Goal: Information Seeking & Learning: Learn about a topic

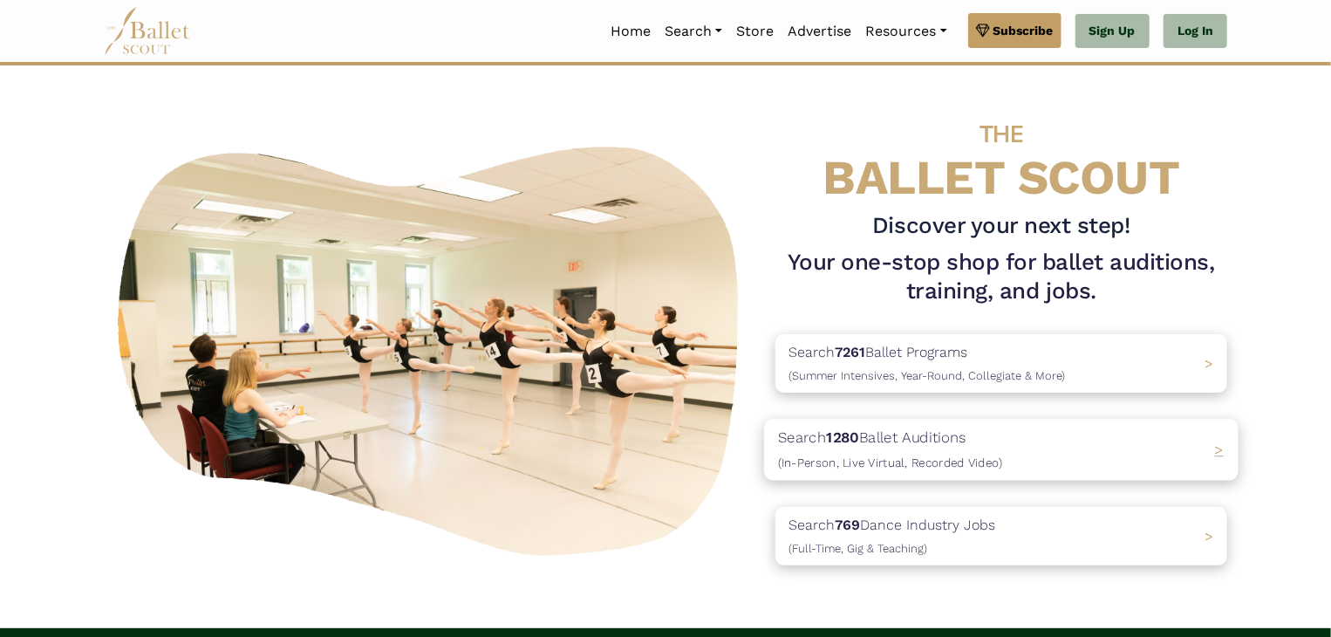
click at [827, 462] on span "(In-Person, Live Virtual, Recorded Video)" at bounding box center [890, 462] width 224 height 14
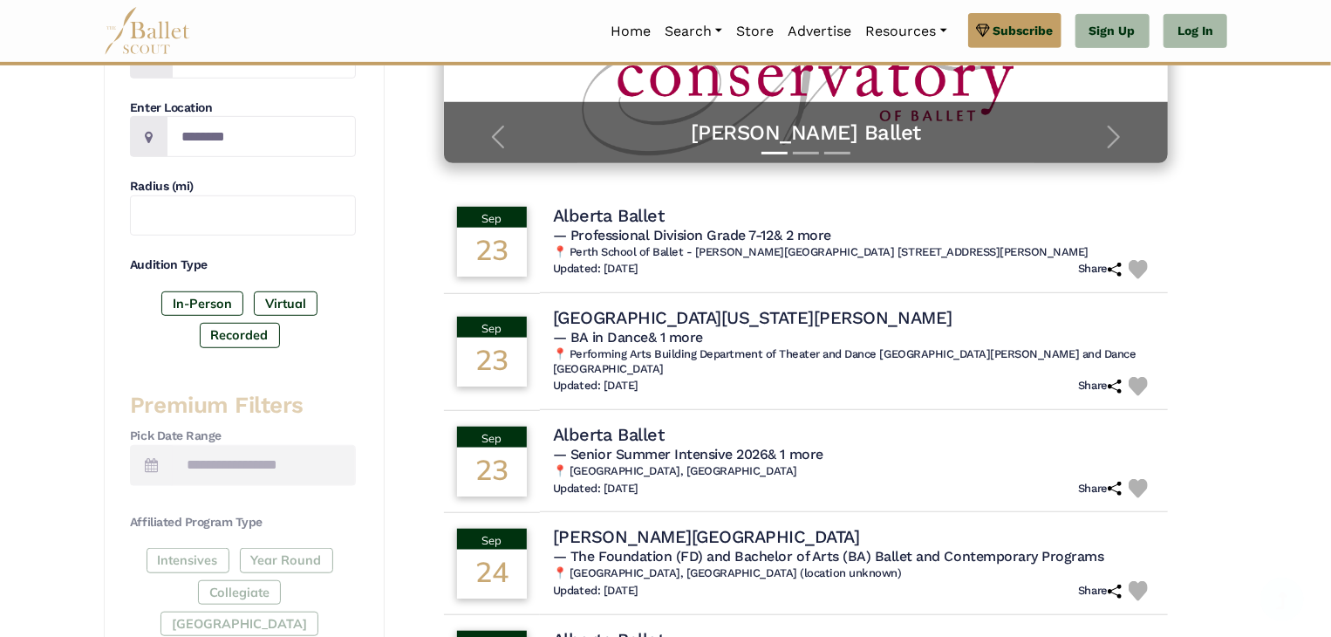
scroll to position [430, 0]
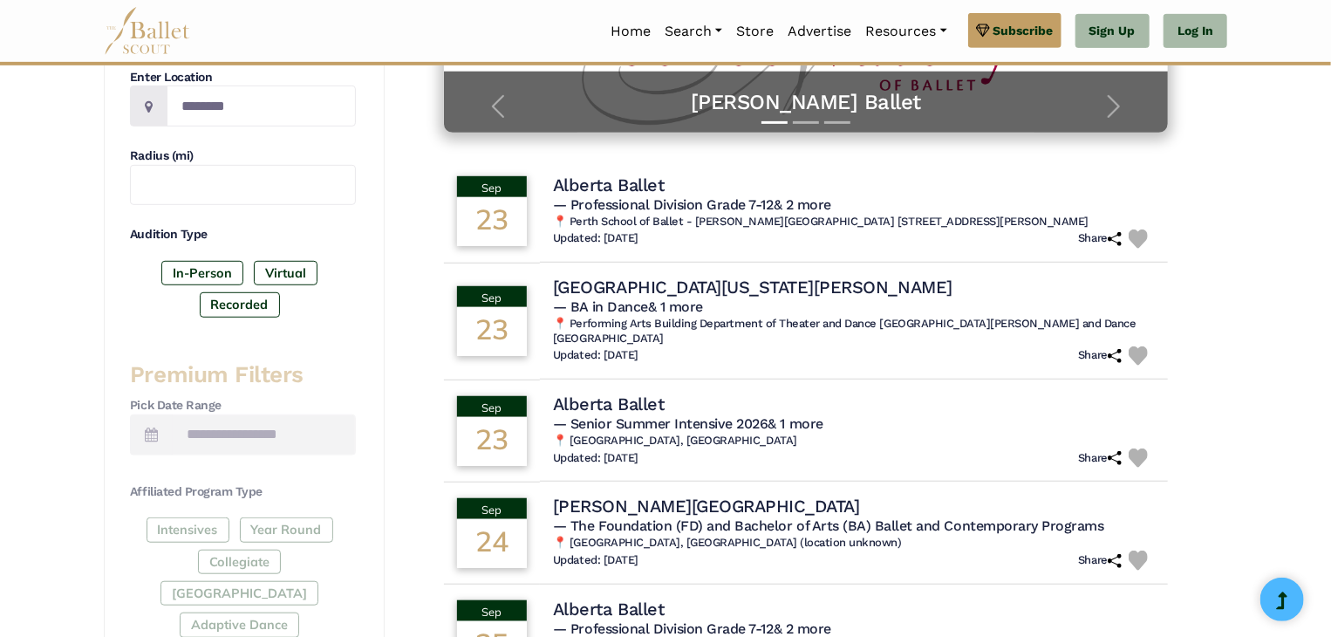
click at [194, 528] on div "Intensives Year Round Collegiate Post High School Adaptive Dance" at bounding box center [243, 580] width 226 height 127
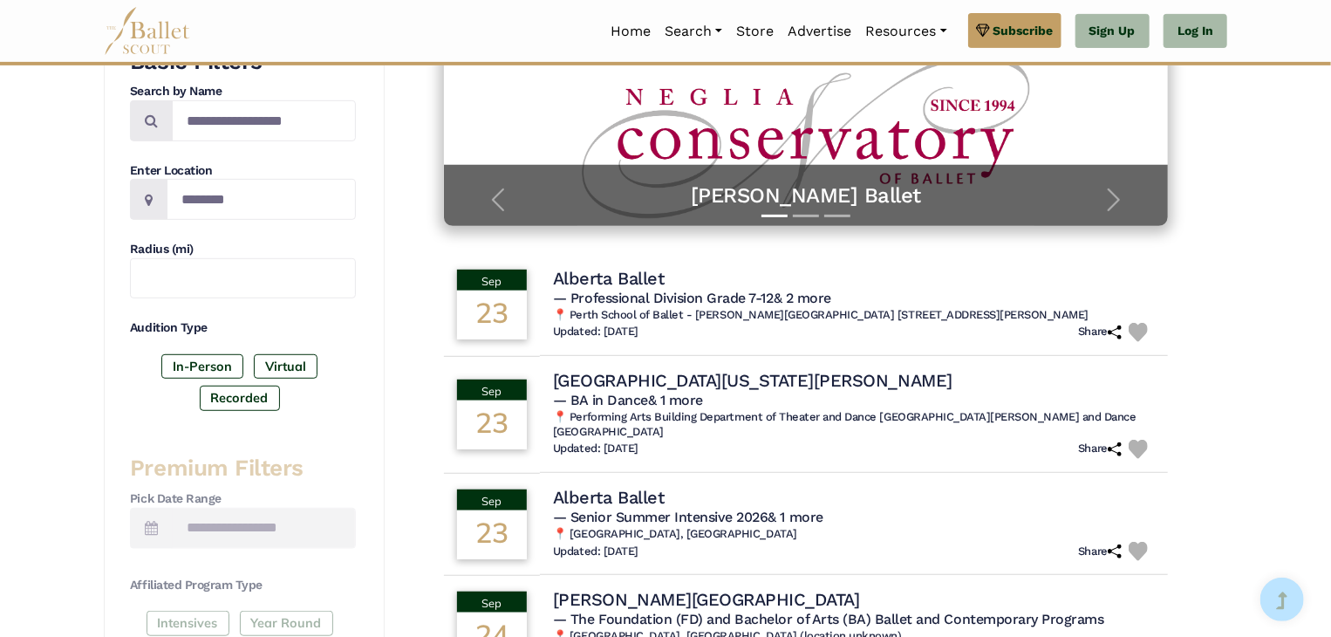
scroll to position [333, 0]
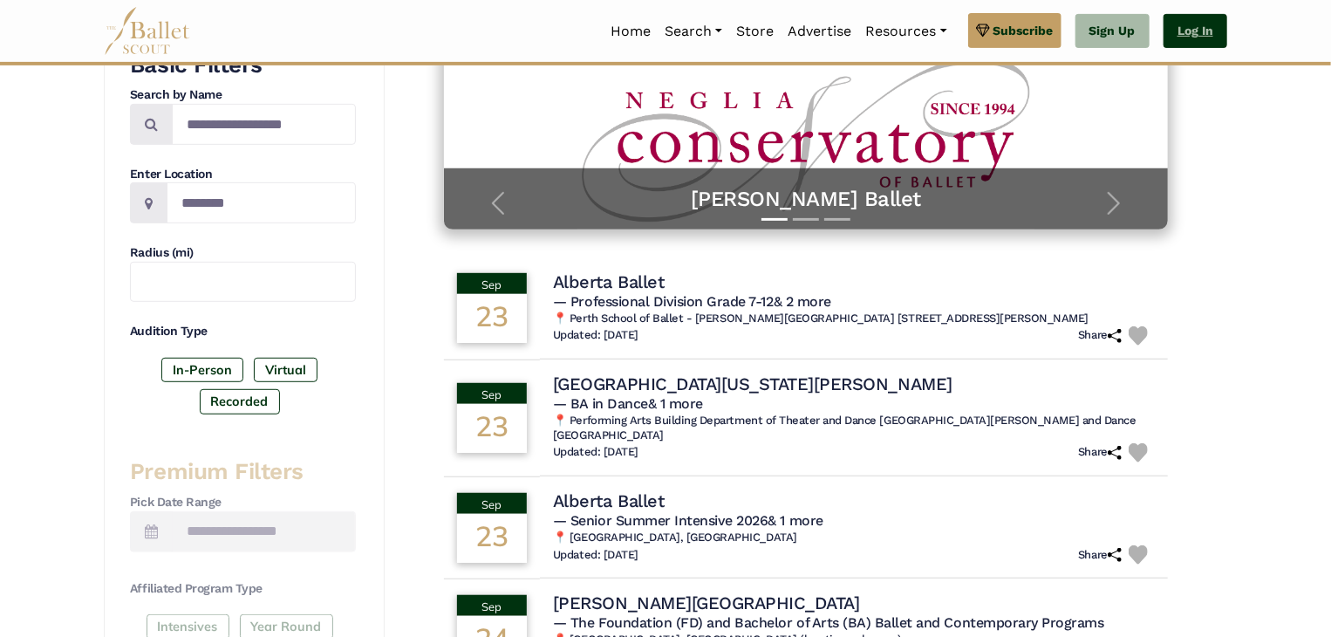
click at [1199, 42] on link "Log In" at bounding box center [1196, 31] width 64 height 35
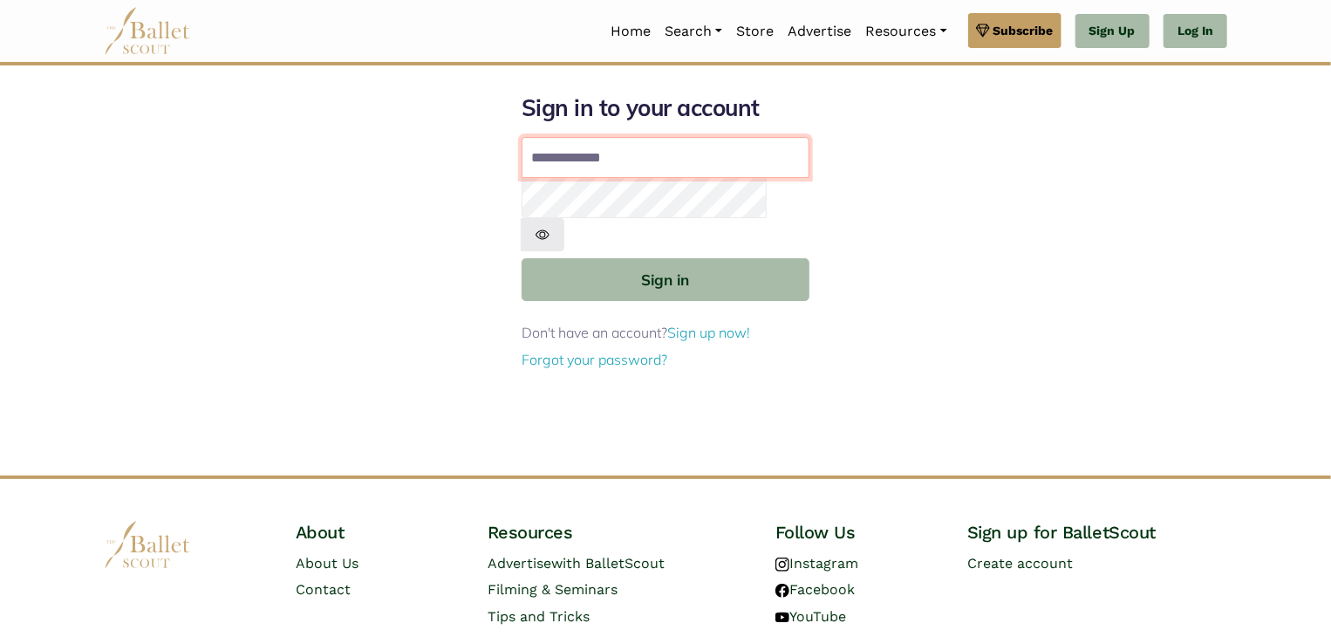
type input "**********"
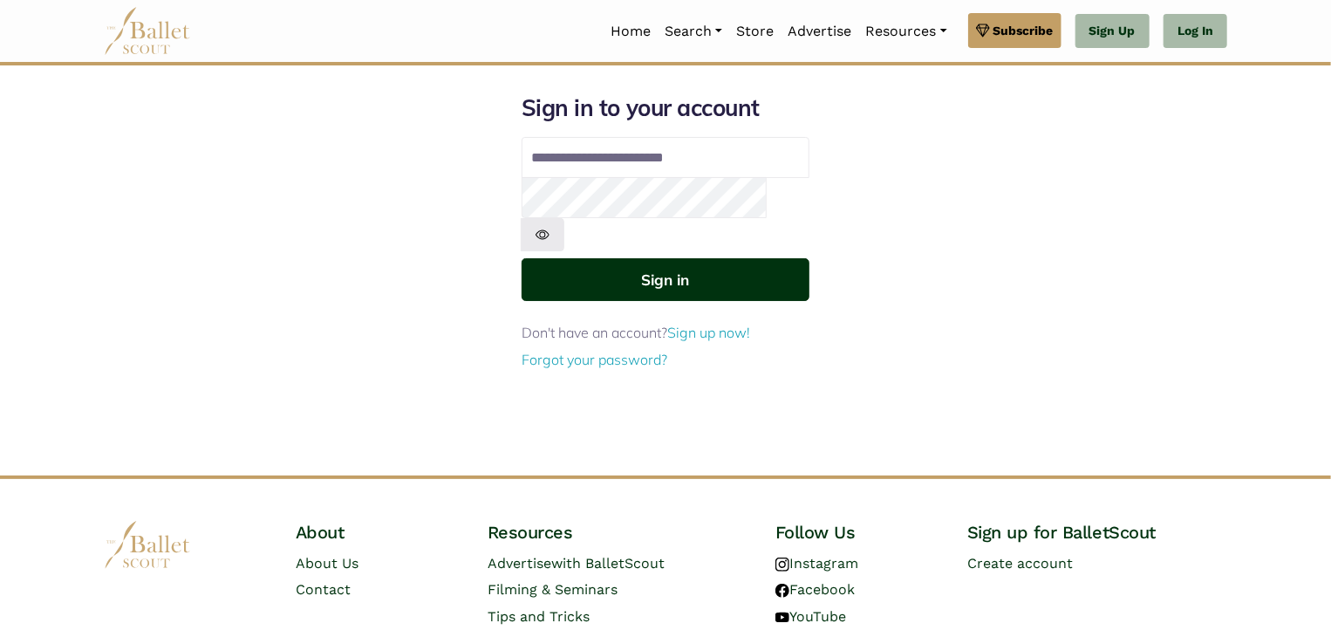
click at [673, 258] on button "Sign in" at bounding box center [666, 279] width 288 height 43
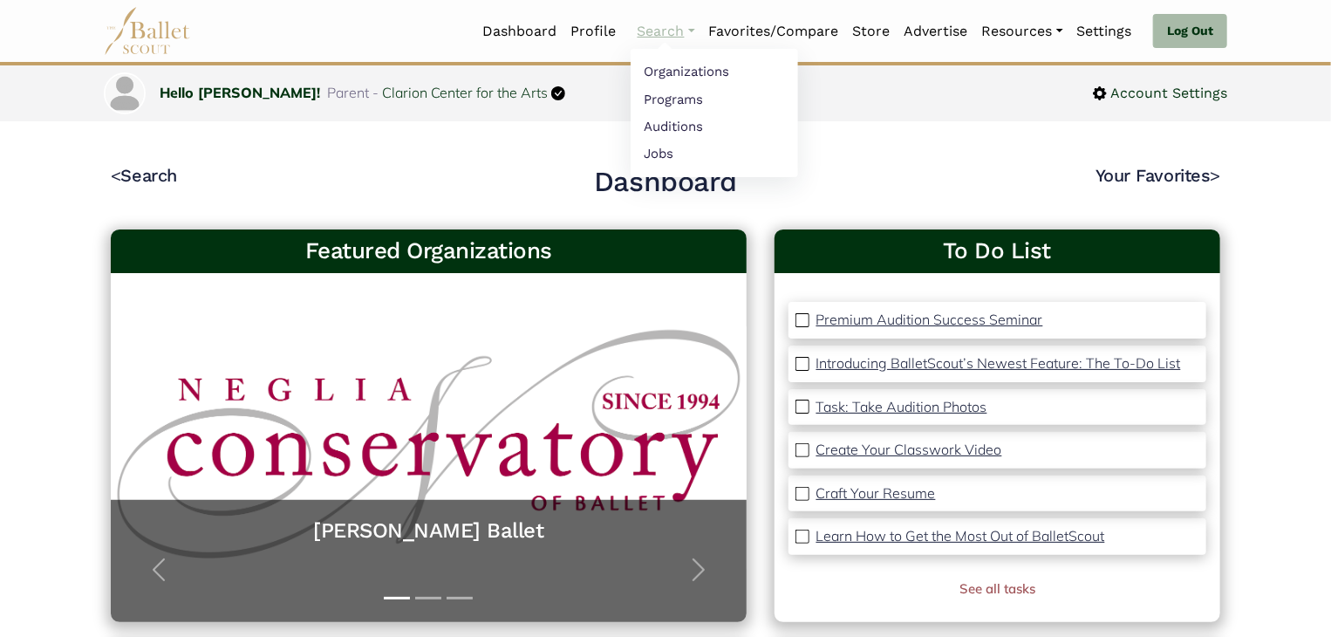
click at [667, 46] on link "Search" at bounding box center [667, 31] width 72 height 37
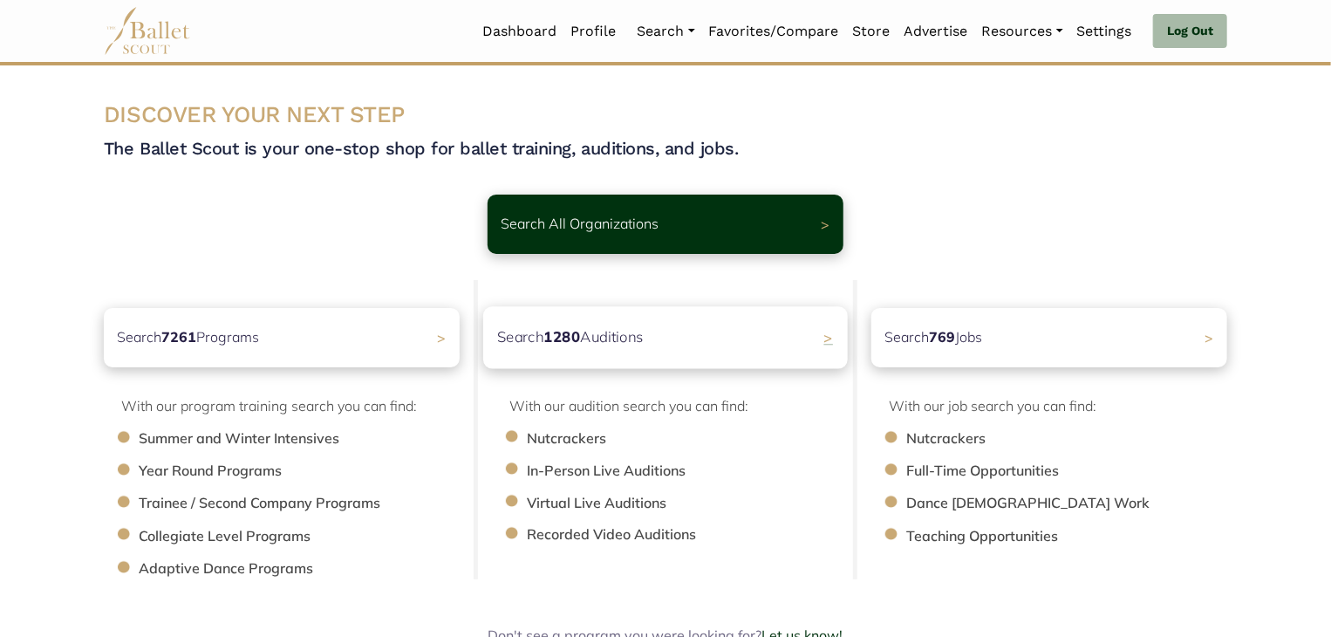
click at [689, 342] on div "Search 1280 Auditions >" at bounding box center [665, 337] width 365 height 62
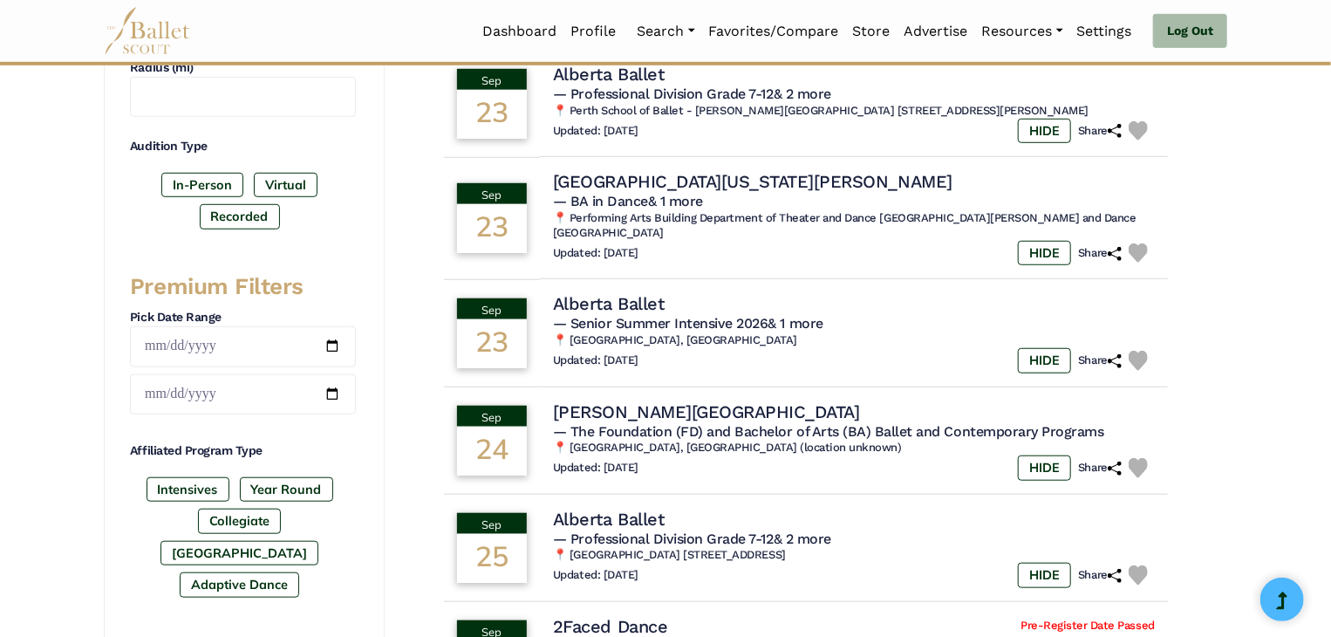
scroll to position [555, 0]
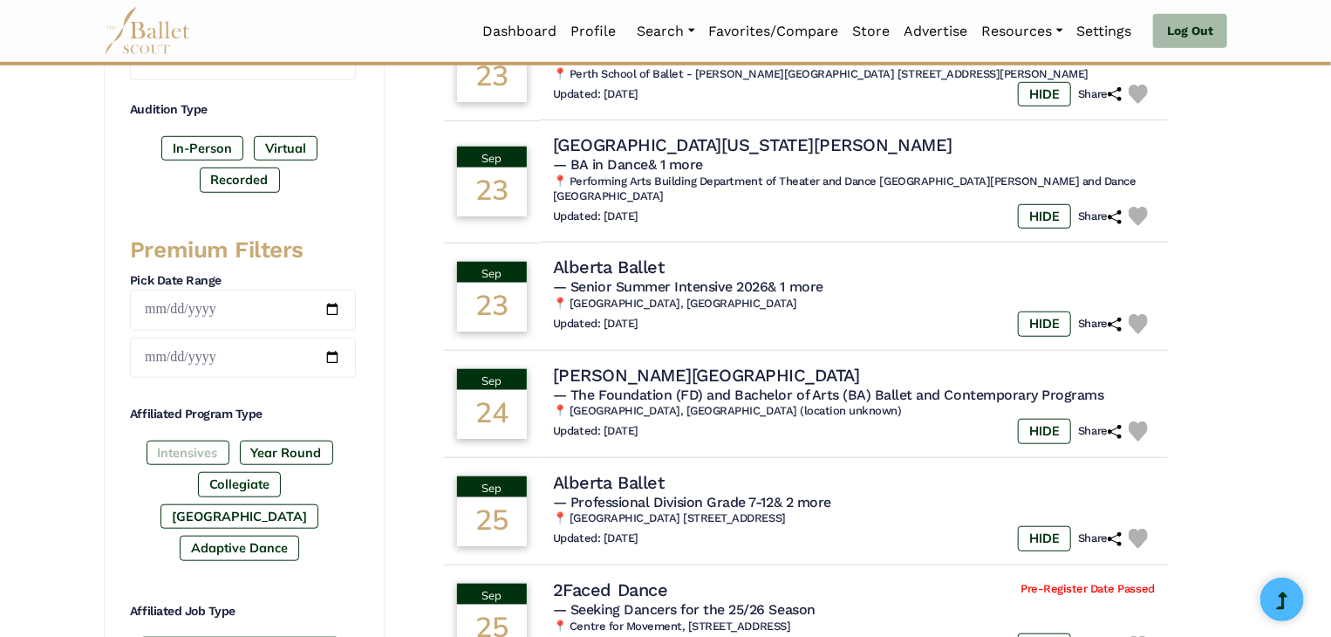
click at [185, 455] on label "Intensives" at bounding box center [188, 453] width 83 height 24
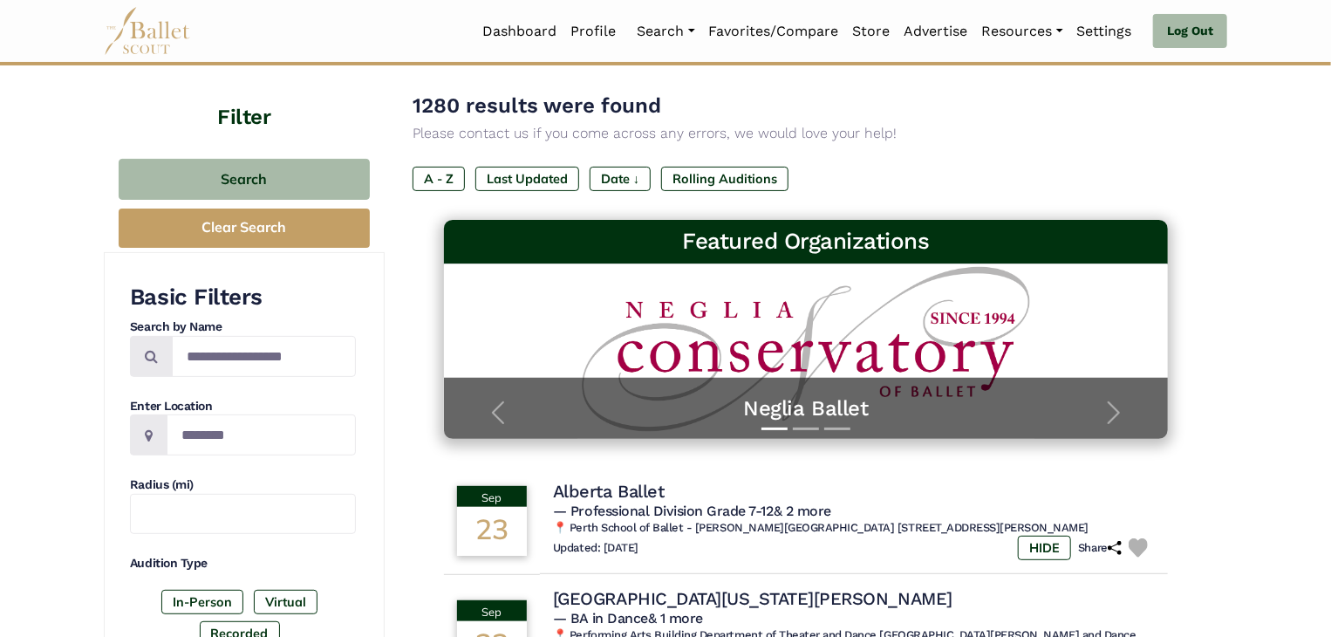
scroll to position [34, 0]
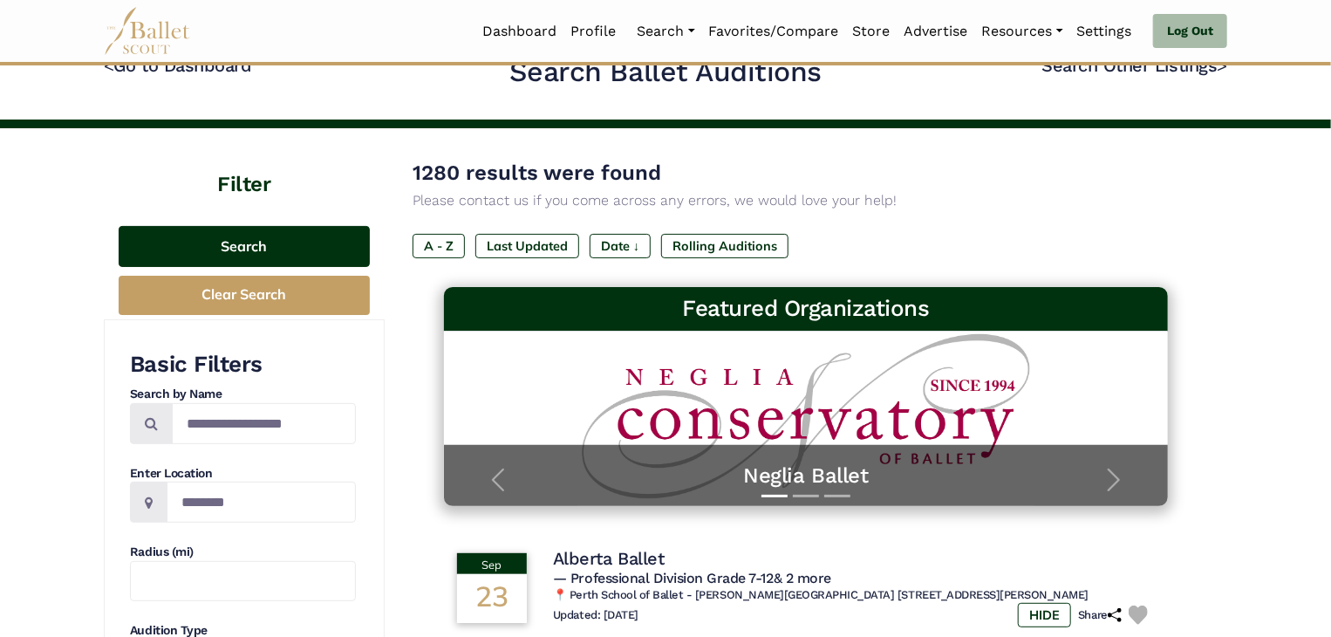
click at [270, 248] on button "Search" at bounding box center [244, 246] width 251 height 41
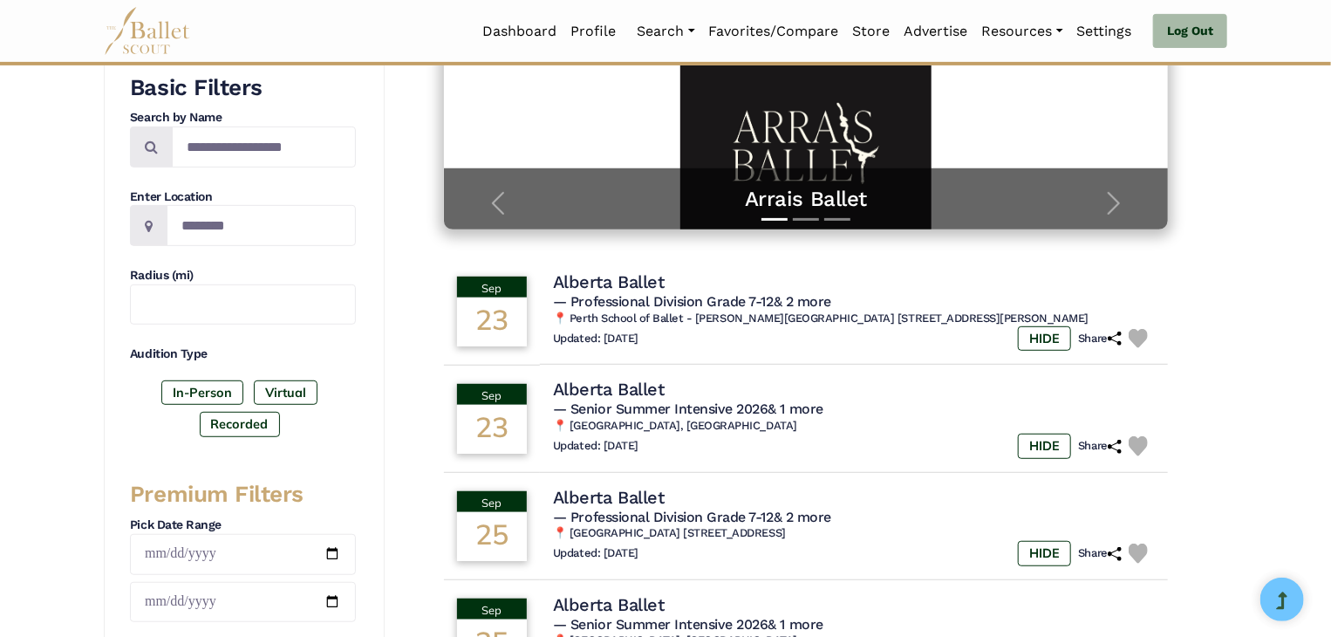
scroll to position [309, 0]
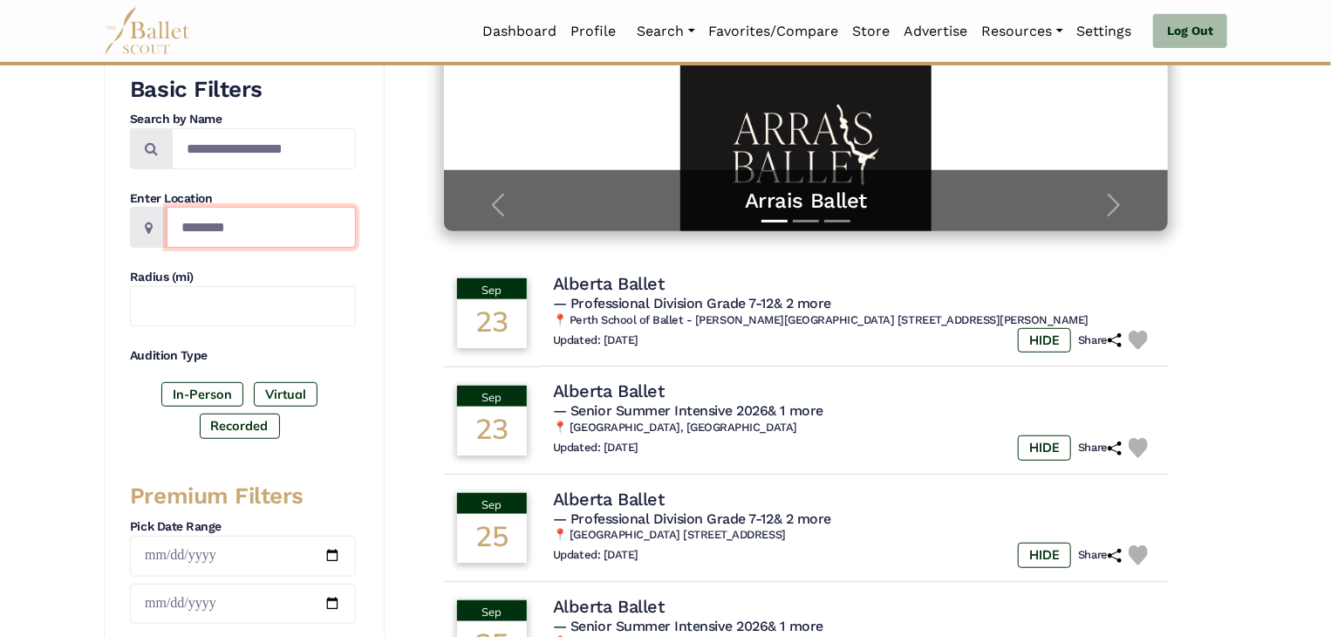
click at [244, 235] on input "Location" at bounding box center [261, 227] width 189 height 41
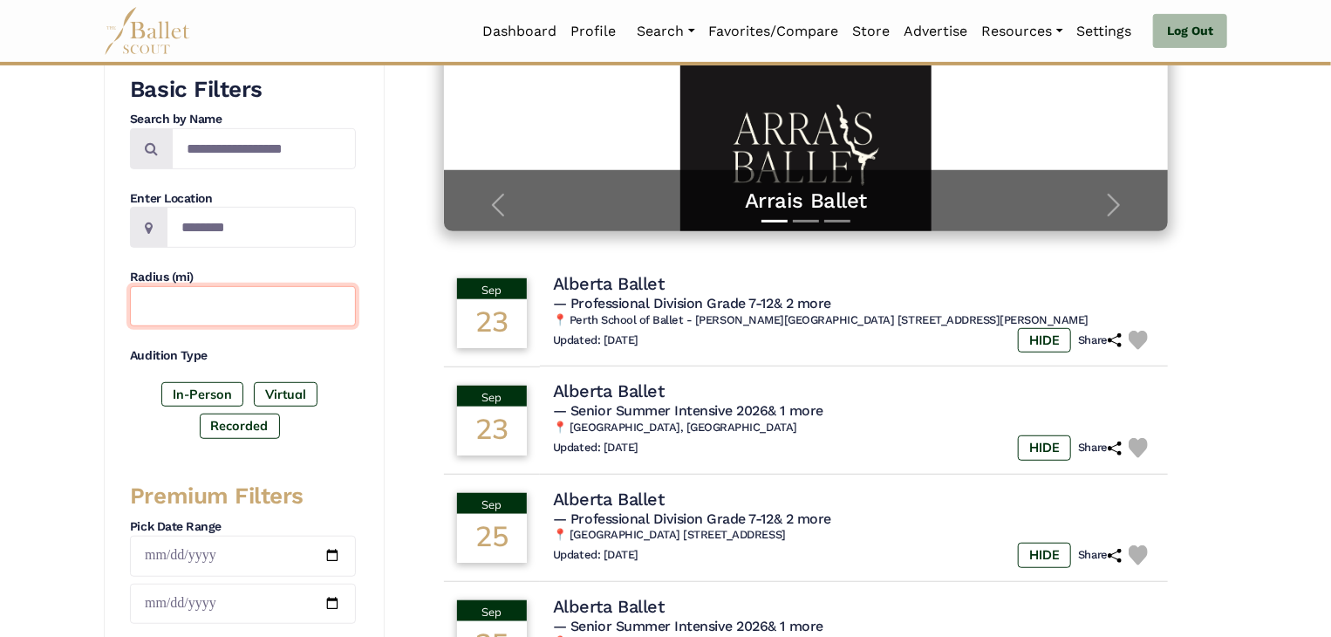
click at [197, 298] on input "text" at bounding box center [243, 306] width 226 height 41
type input "*"
type input "***"
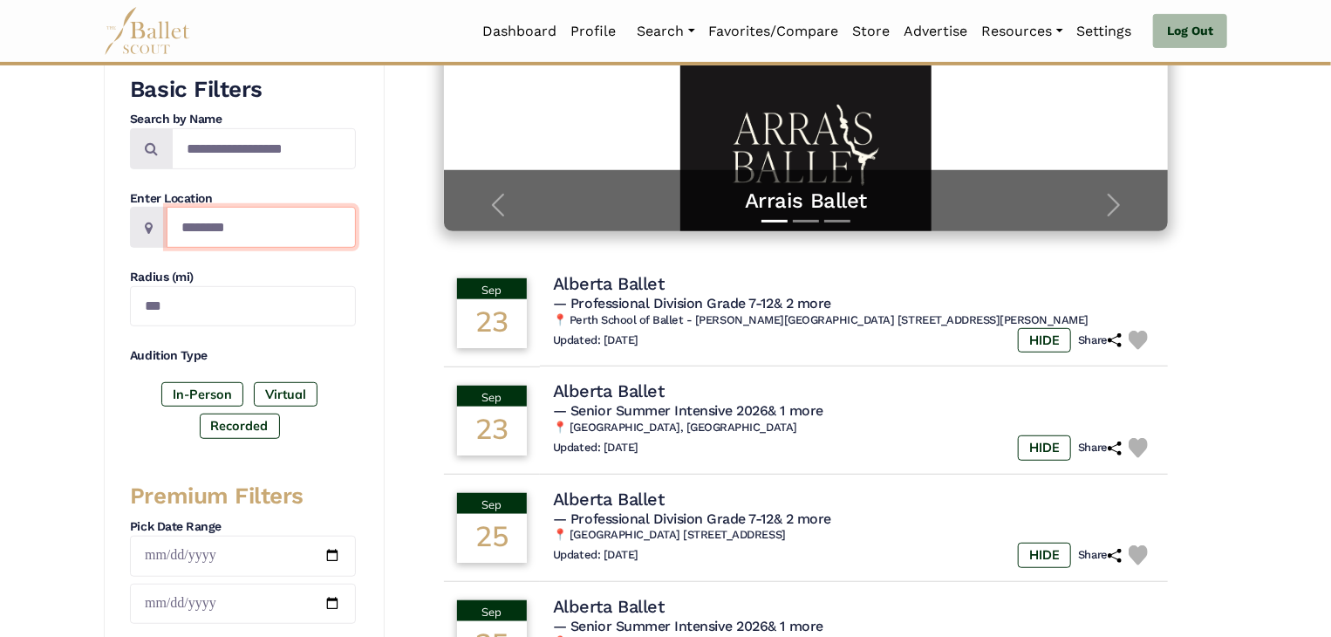
click at [253, 225] on input "Location" at bounding box center [261, 227] width 189 height 41
type input "*****"
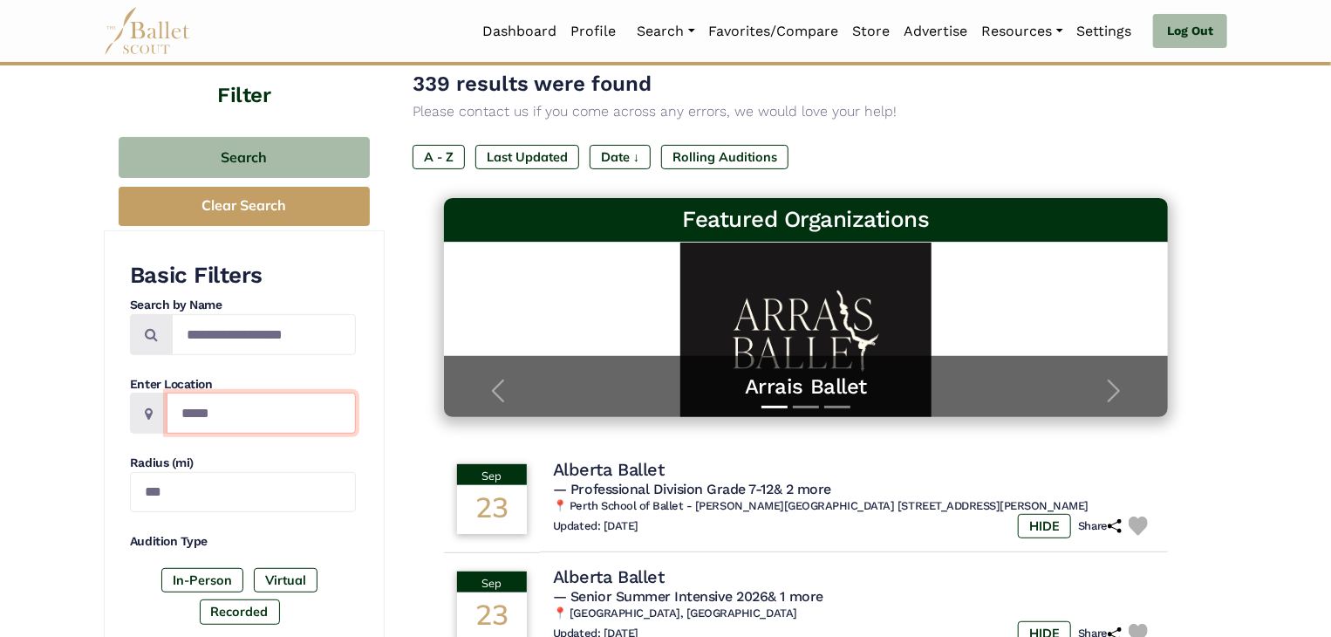
scroll to position [81, 0]
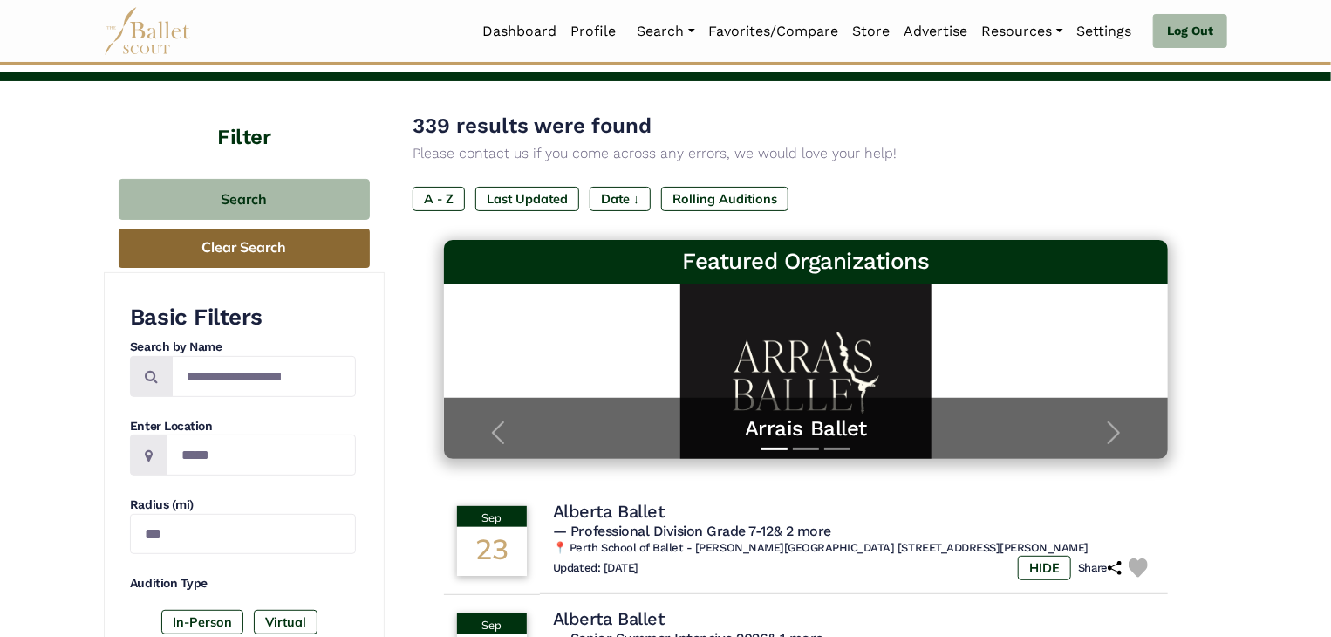
click at [263, 259] on button "Clear Search" at bounding box center [244, 248] width 251 height 39
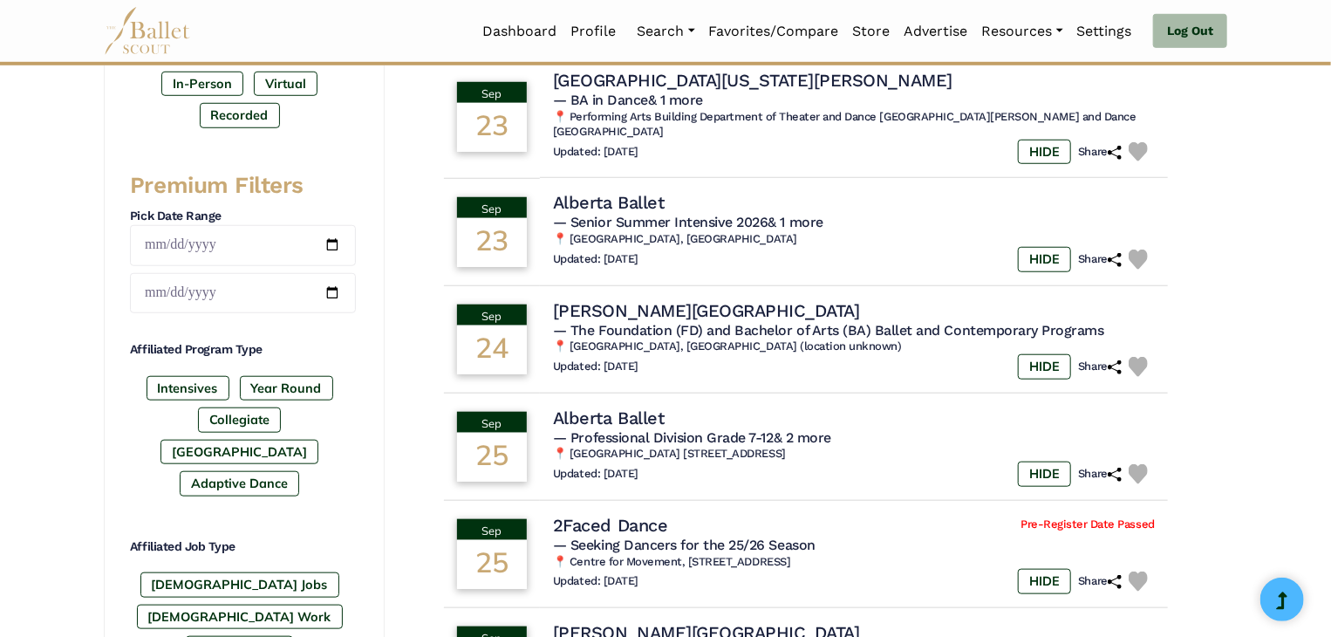
scroll to position [625, 0]
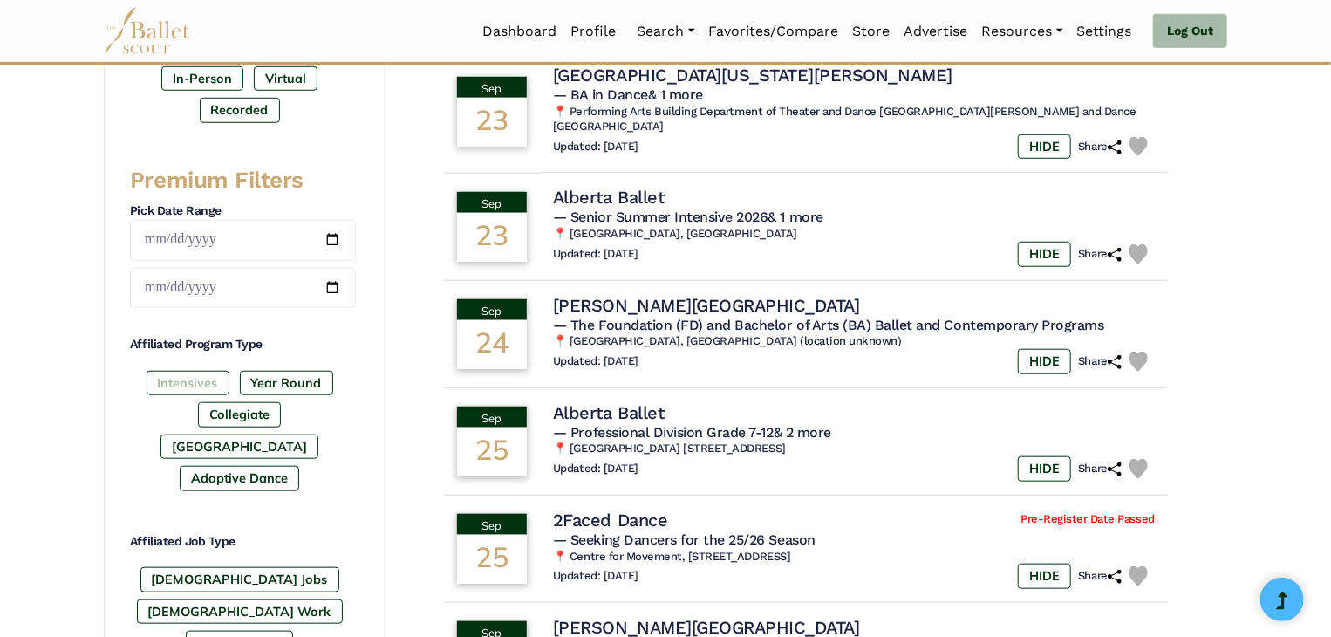
click at [191, 384] on label "Intensives" at bounding box center [188, 383] width 83 height 24
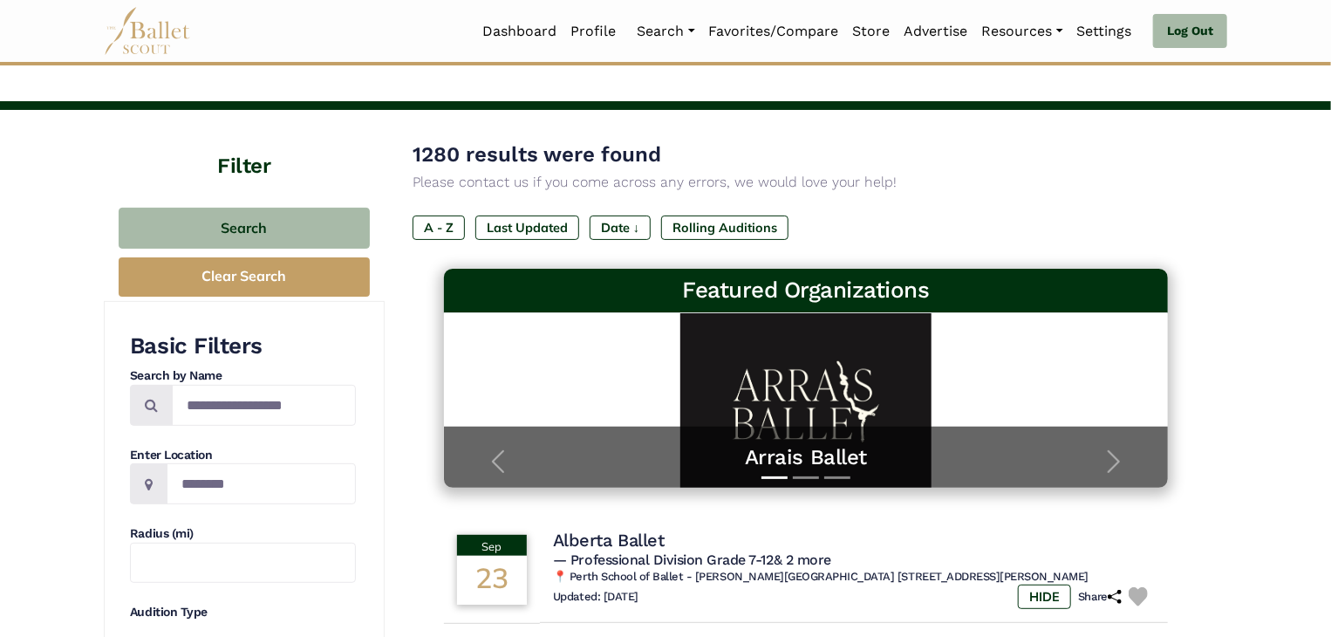
scroll to position [47, 0]
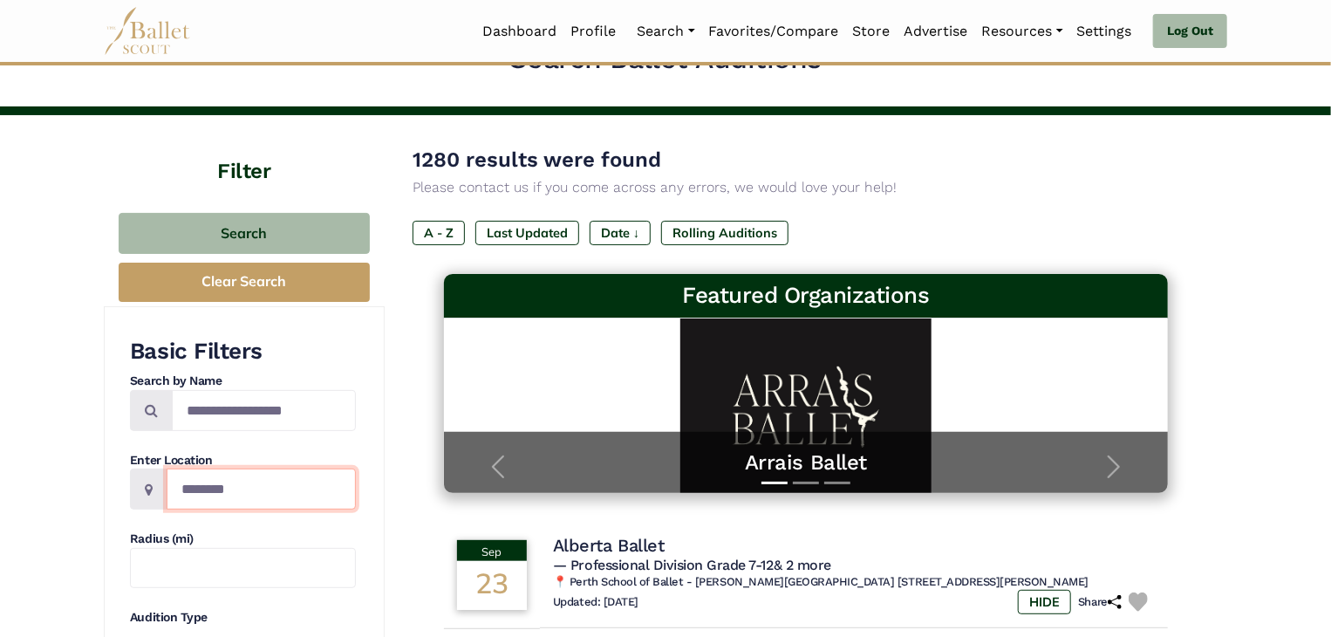
click at [230, 495] on input "Location" at bounding box center [261, 489] width 189 height 41
type input "*****"
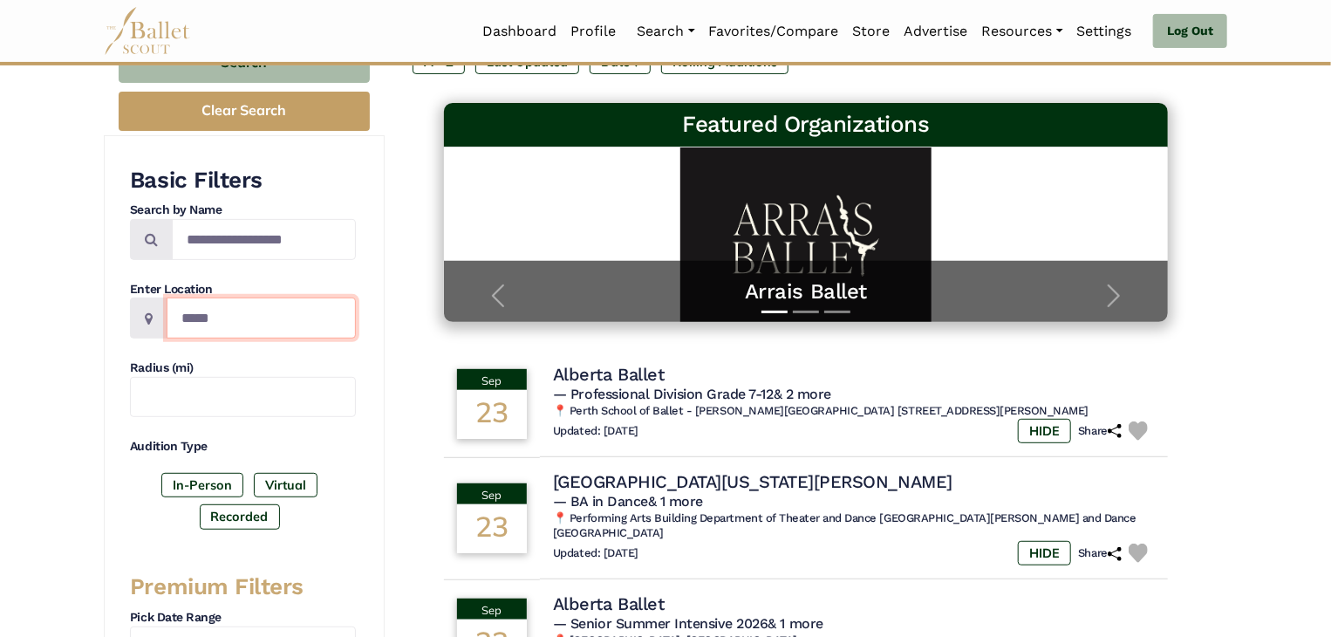
scroll to position [222, 0]
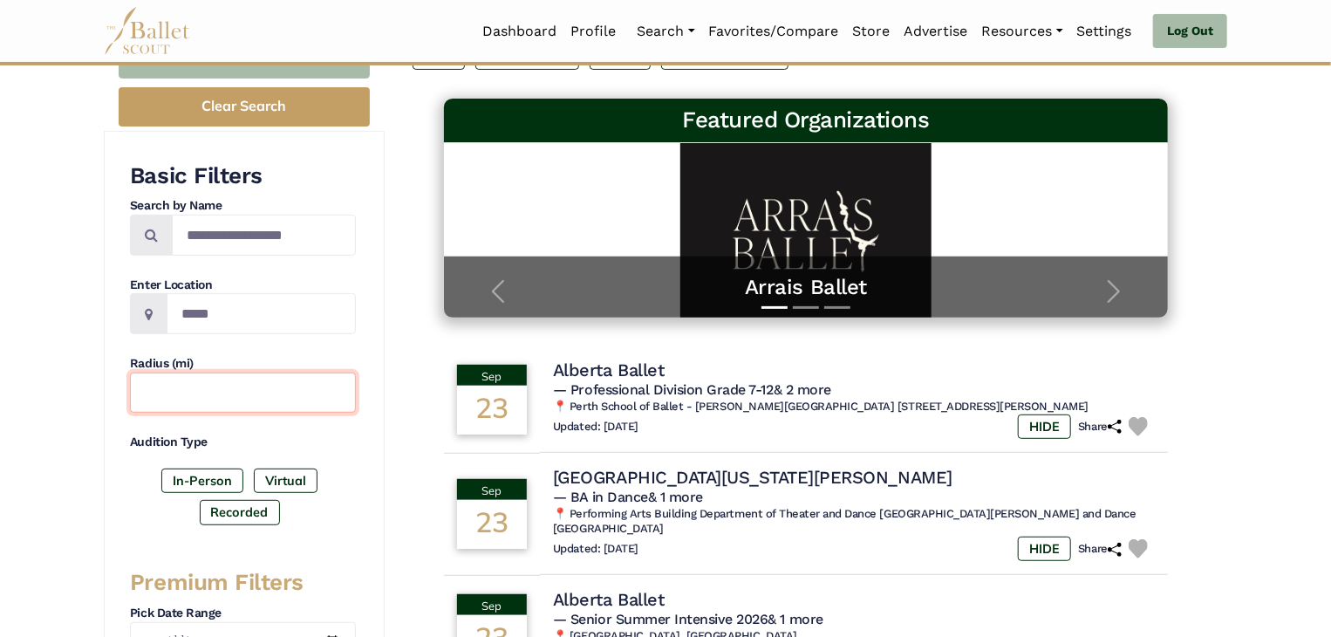
click at [225, 397] on input "text" at bounding box center [243, 393] width 226 height 41
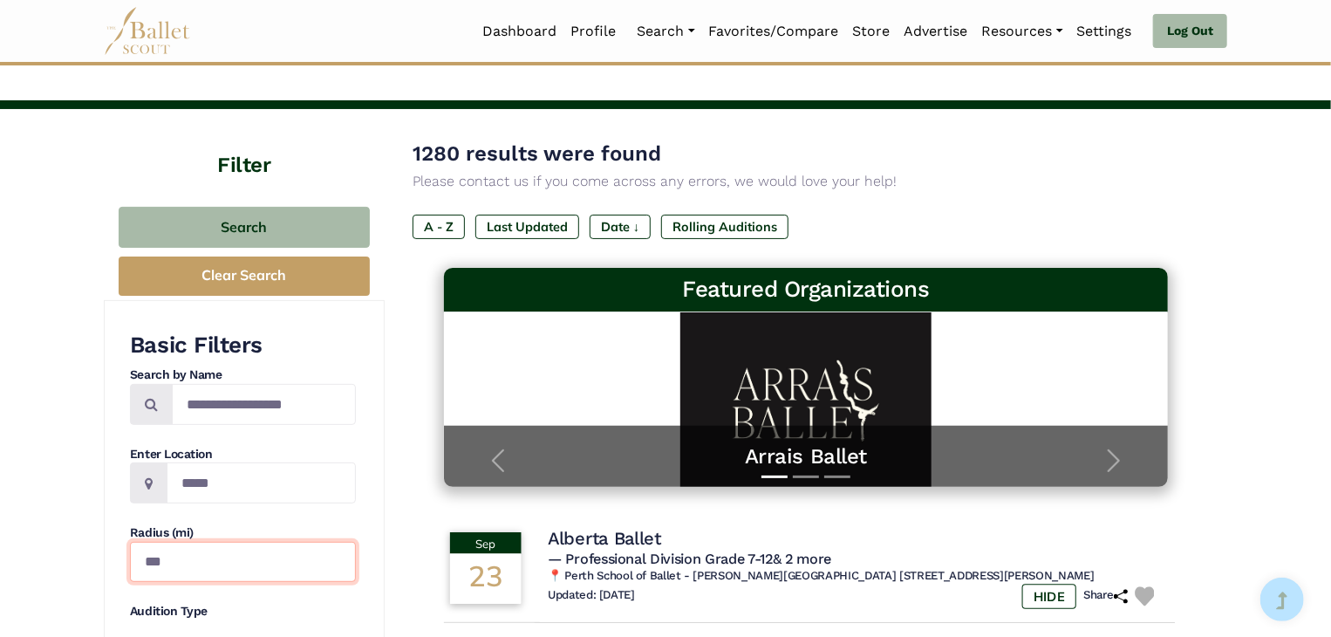
scroll to position [0, 0]
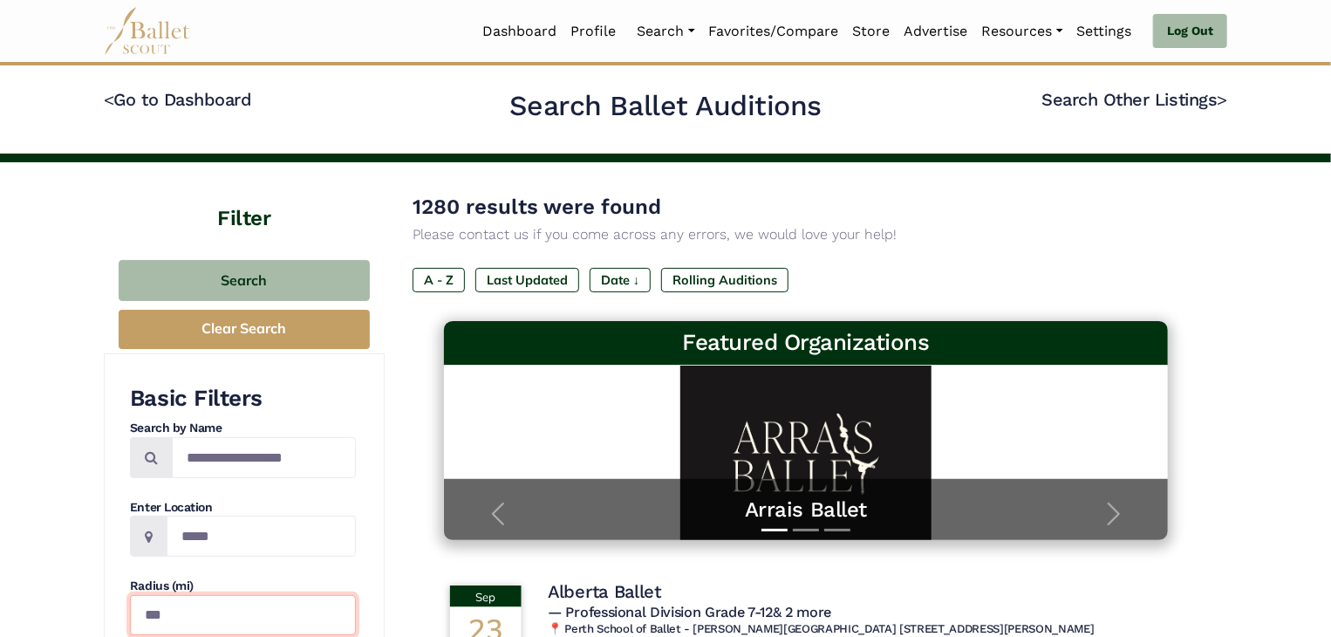
type input "***"
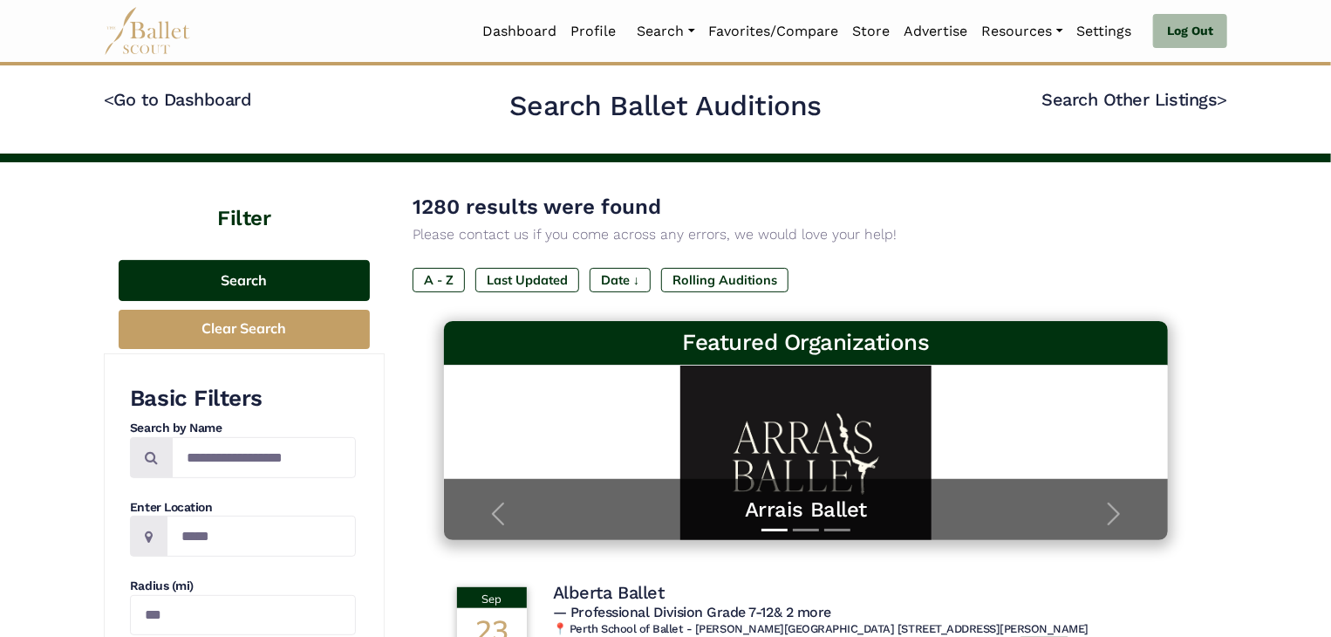
click at [267, 281] on button "Search" at bounding box center [244, 280] width 251 height 41
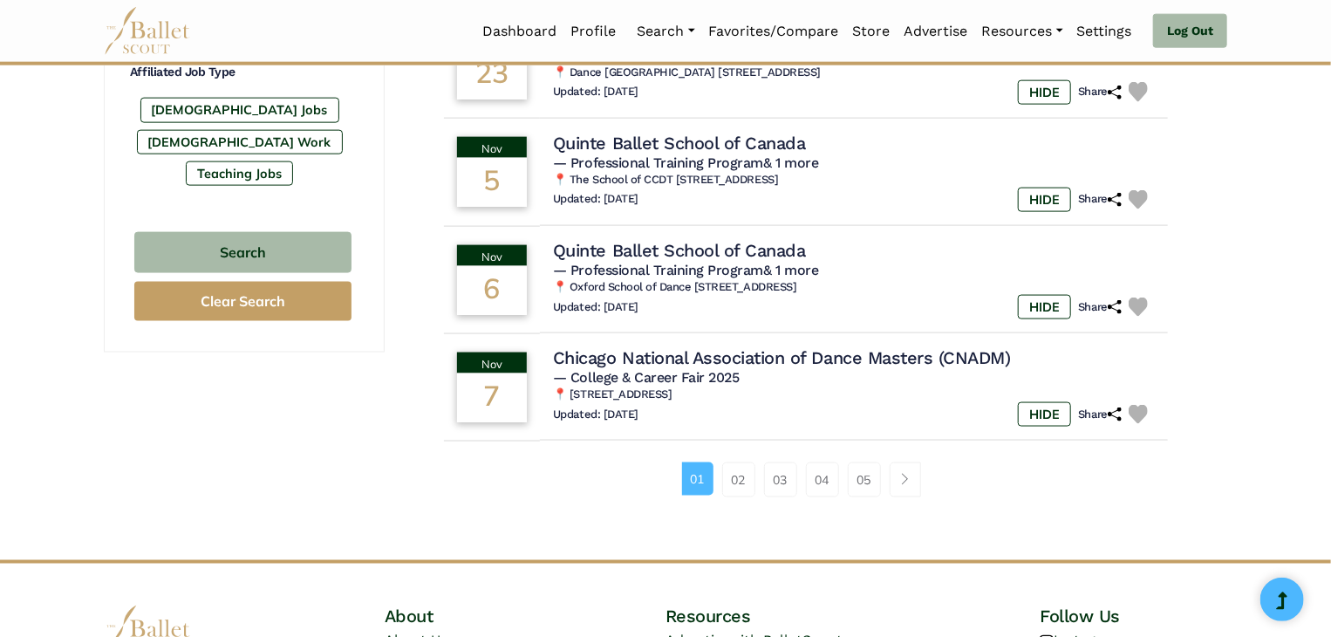
scroll to position [1096, 0]
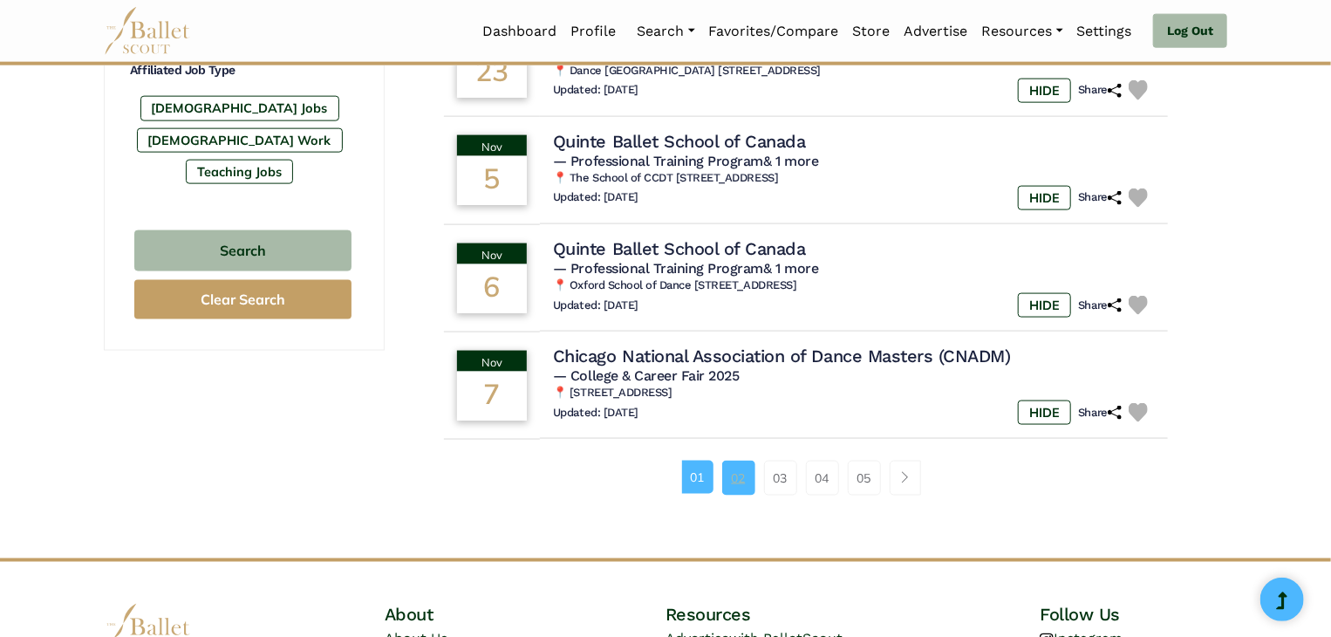
click at [739, 476] on link "02" at bounding box center [738, 478] width 33 height 35
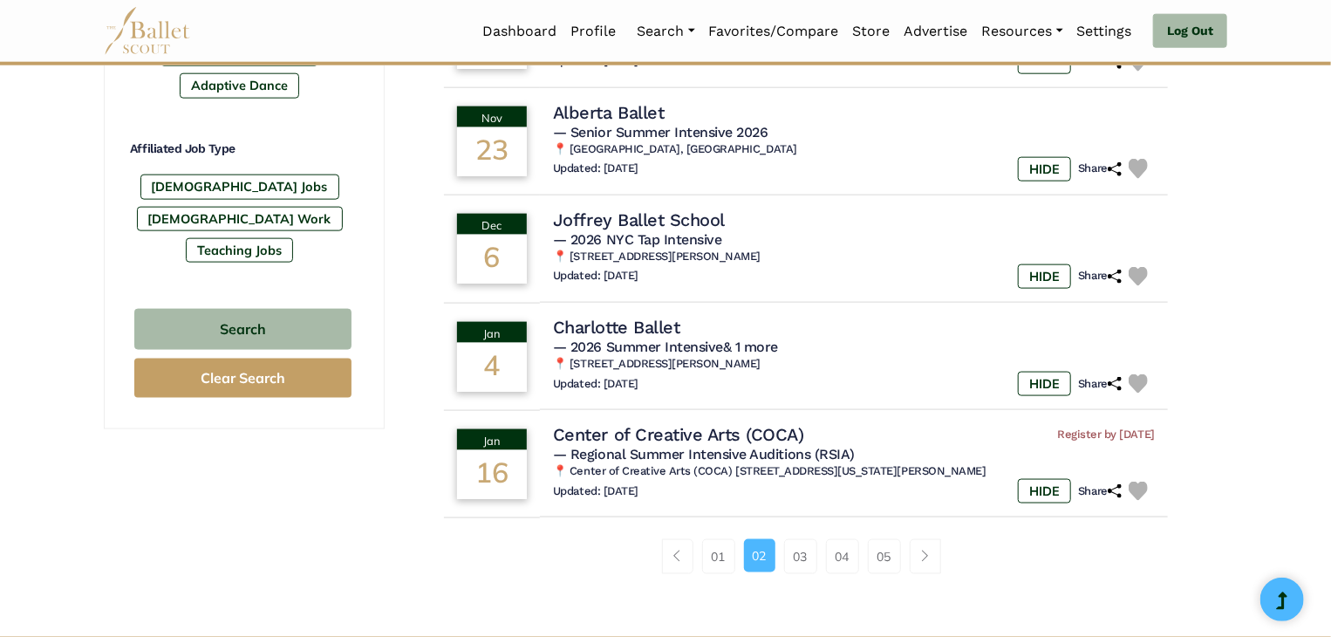
scroll to position [1020, 0]
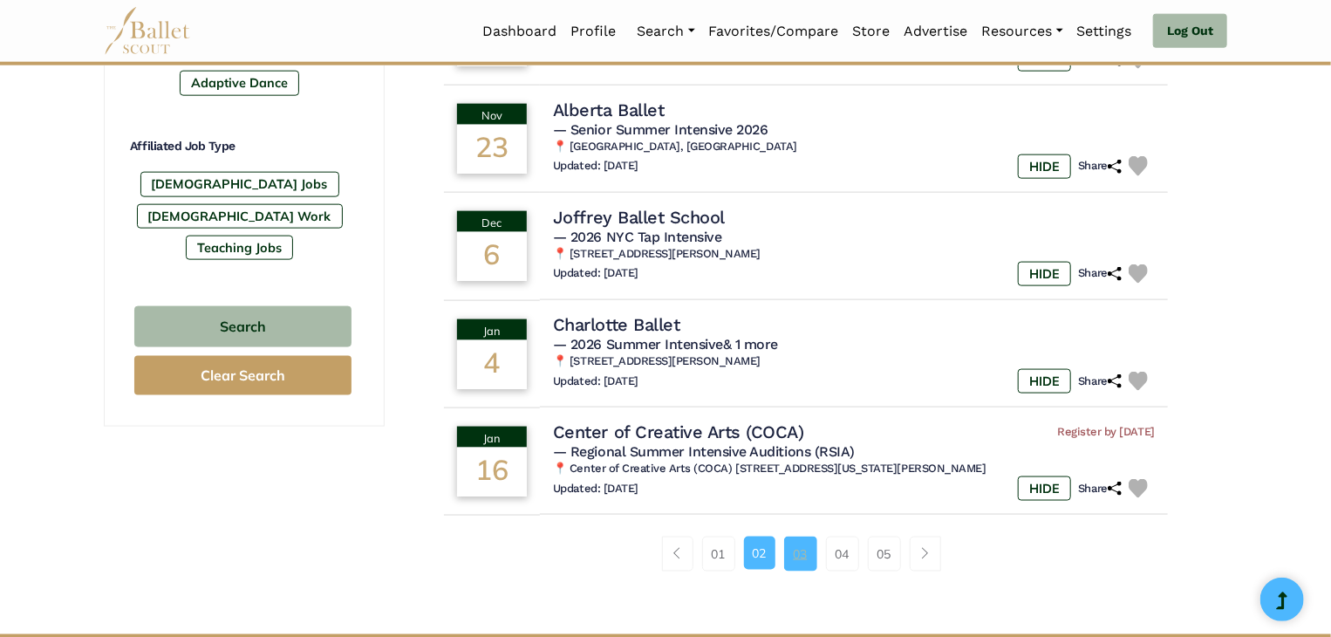
click at [801, 552] on link "03" at bounding box center [800, 554] width 33 height 35
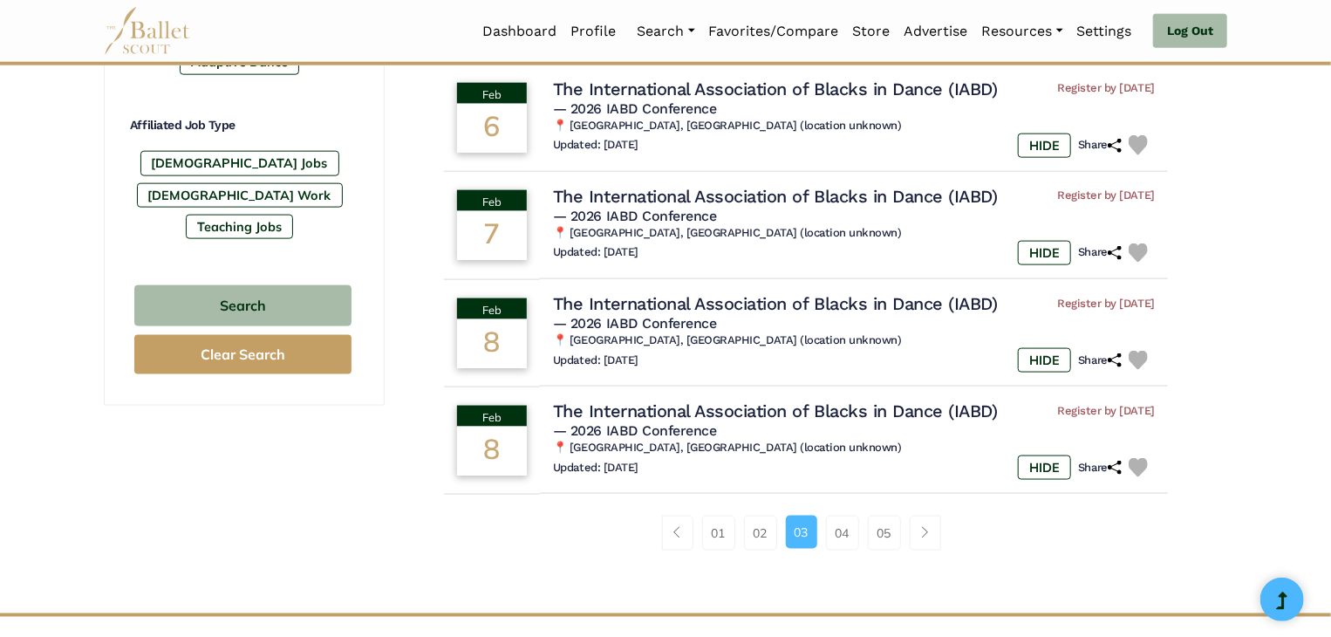
scroll to position [1042, 0]
click at [845, 543] on link "04" at bounding box center [842, 532] width 33 height 35
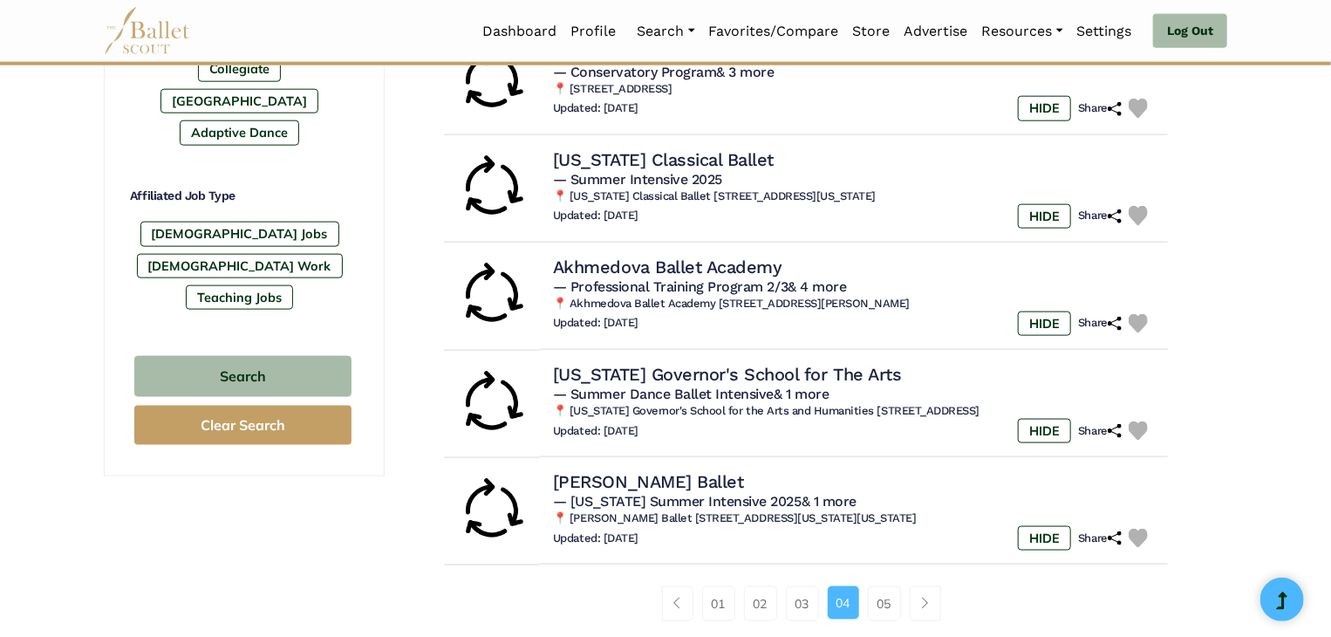
scroll to position [973, 0]
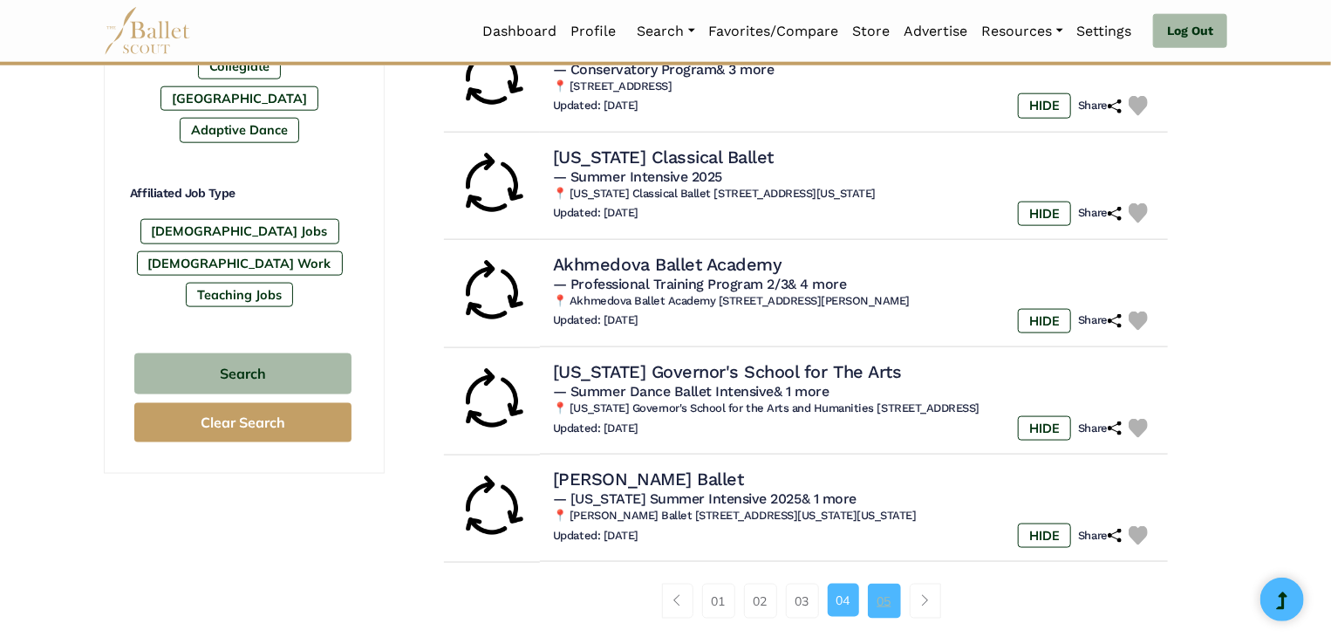
click at [896, 610] on link "05" at bounding box center [884, 601] width 33 height 35
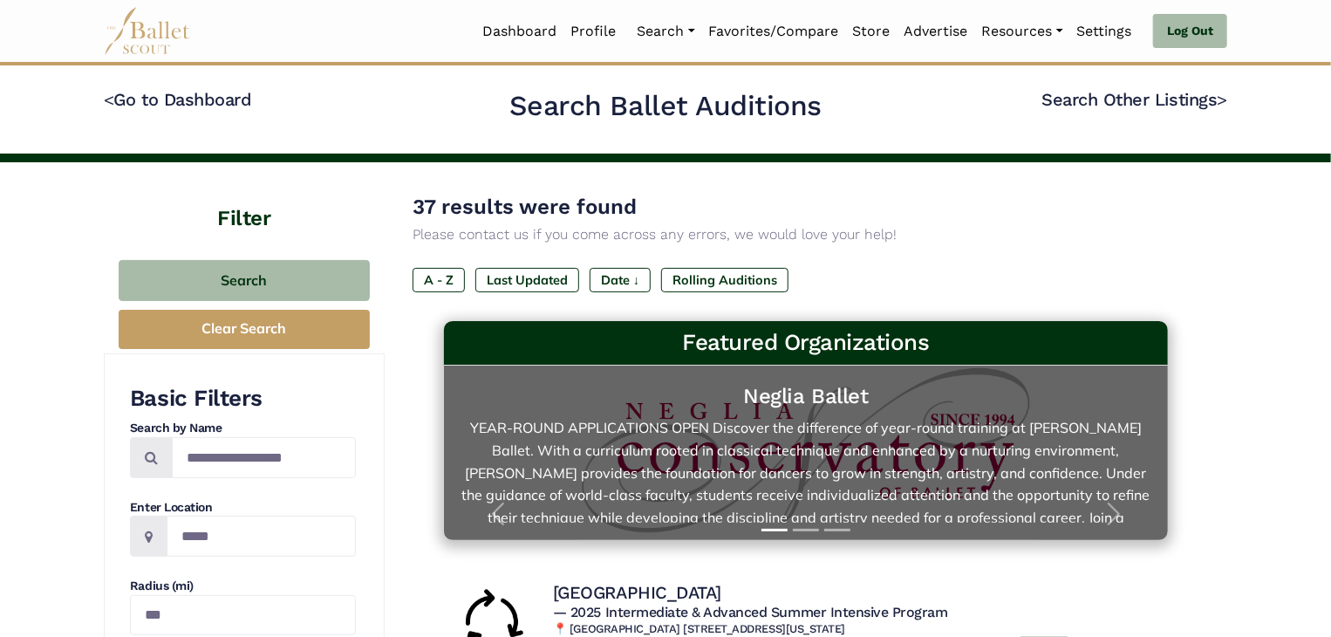
drag, startPoint x: 0, startPoint y: 0, endPoint x: 1126, endPoint y: 406, distance: 1197.2
click at [1126, 406] on h5 "Neglia Ballet" at bounding box center [806, 396] width 689 height 27
